Goal: Information Seeking & Learning: Learn about a topic

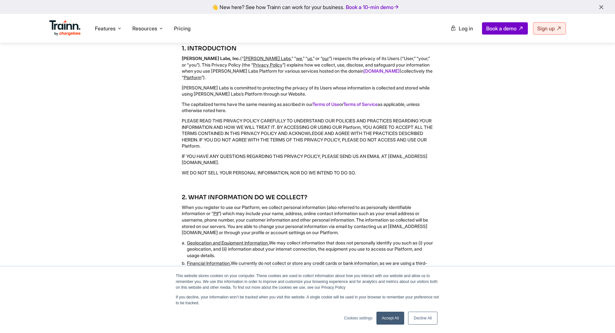
scroll to position [161, 0]
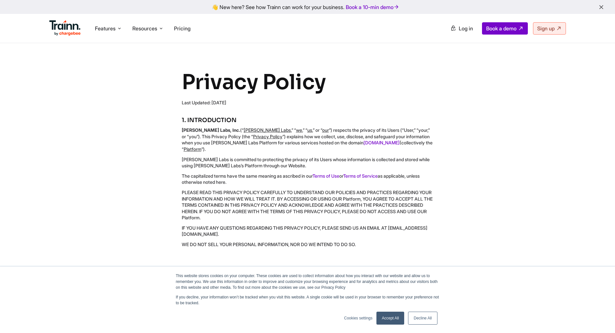
click at [395, 319] on link "Accept All" at bounding box center [391, 318] width 28 height 13
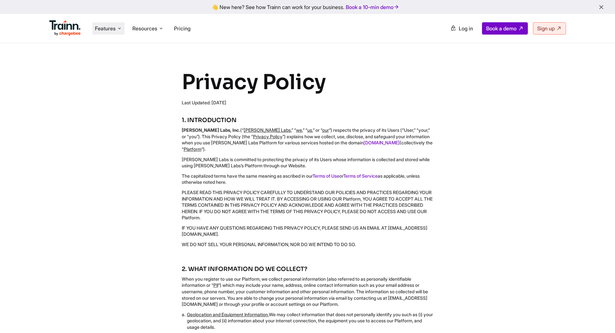
click at [119, 28] on icon at bounding box center [119, 28] width 5 height 6
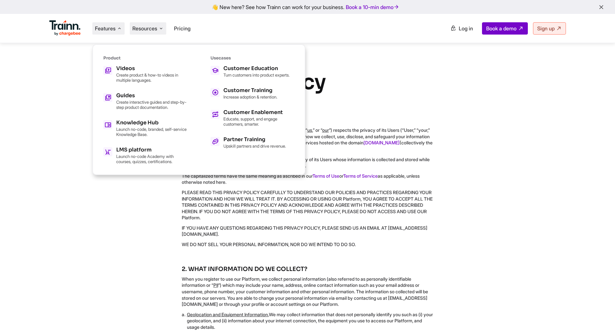
click at [159, 31] on li "Resources Resources Trainn Help Center Help videos to get you started. Trainn B…" at bounding box center [148, 28] width 36 height 12
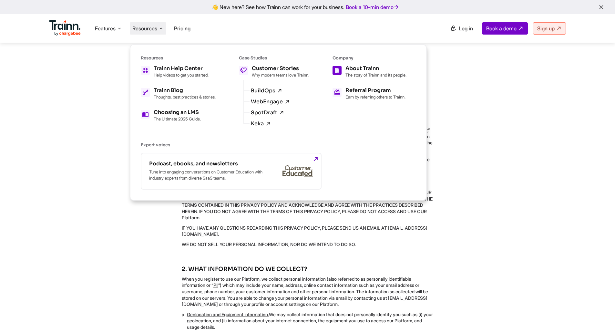
click at [368, 71] on div "About Trainn" at bounding box center [376, 68] width 61 height 5
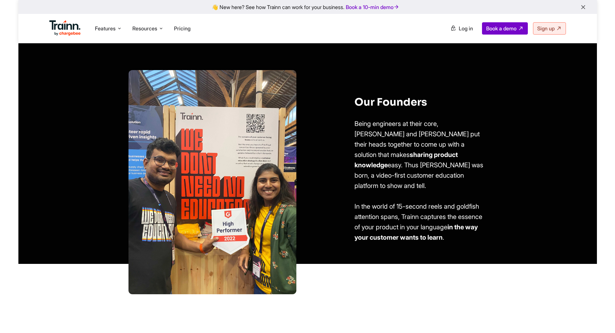
scroll to position [323, 0]
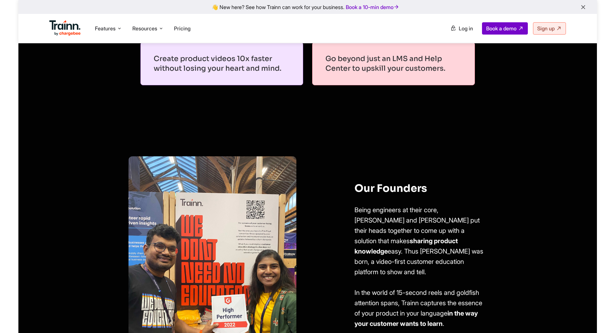
click at [586, 5] on icon "button" at bounding box center [583, 7] width 7 height 7
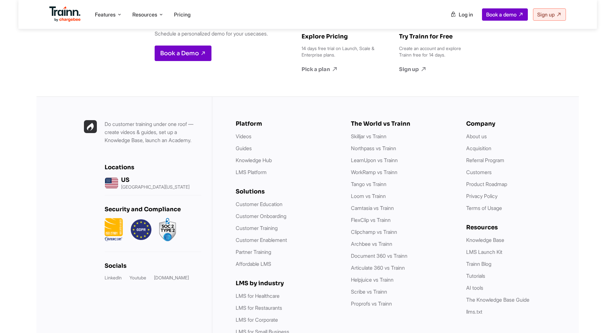
scroll to position [2543, 0]
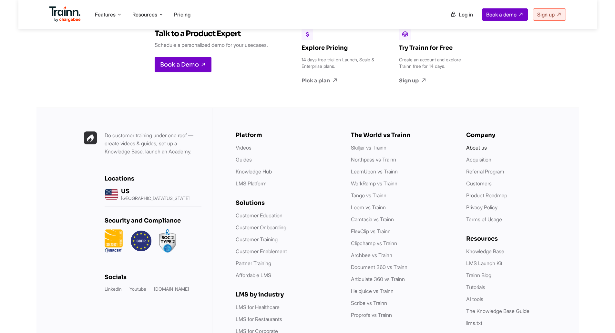
click at [476, 144] on link "About us" at bounding box center [476, 147] width 21 height 6
click at [473, 144] on link "About us" at bounding box center [476, 147] width 21 height 6
click at [477, 144] on link "About us" at bounding box center [476, 147] width 21 height 6
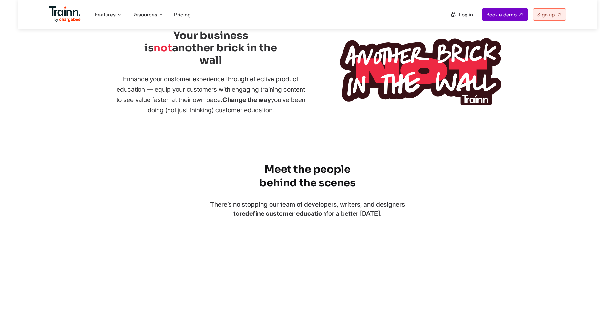
scroll to position [337, 0]
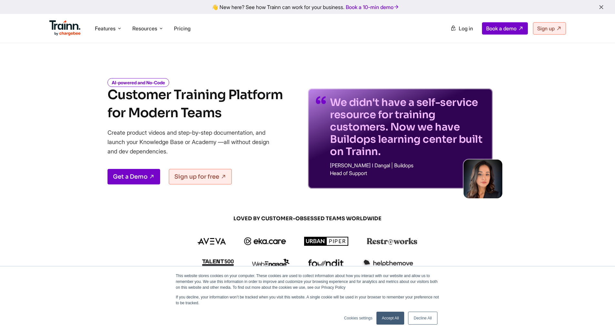
click at [601, 7] on icon "button" at bounding box center [601, 7] width 7 height 7
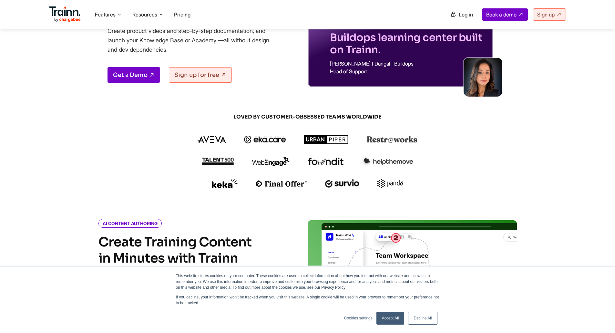
scroll to position [97, 0]
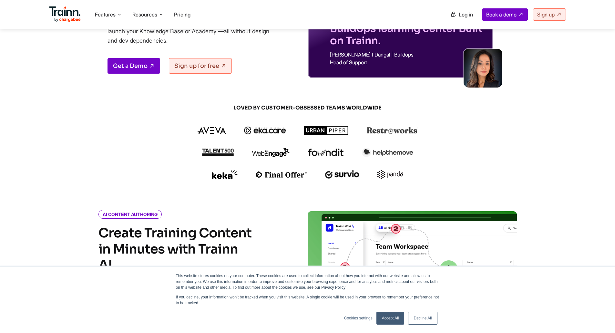
click at [391, 318] on link "Accept All" at bounding box center [391, 318] width 28 height 13
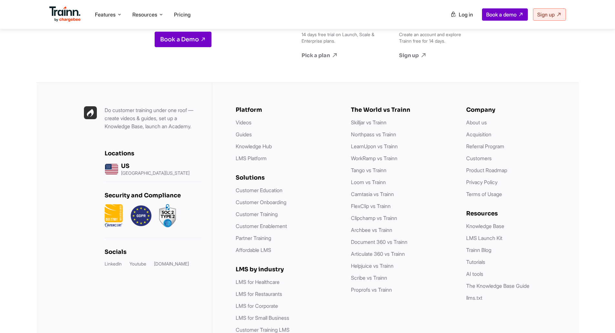
scroll to position [1774, 0]
